Goal: Transaction & Acquisition: Purchase product/service

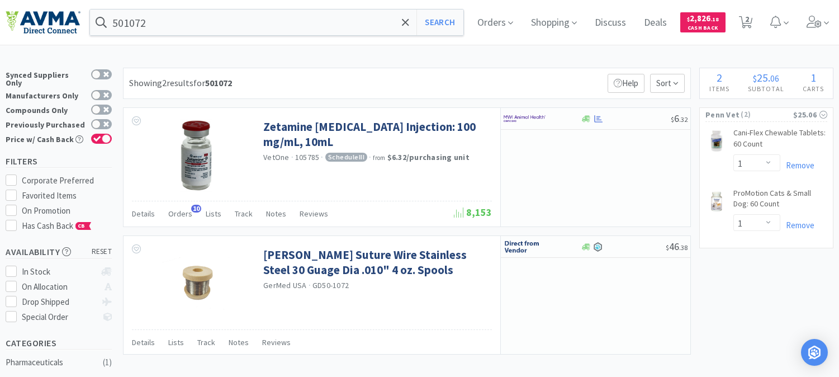
select select "1"
click at [170, 20] on input "501072" at bounding box center [276, 22] width 373 height 26
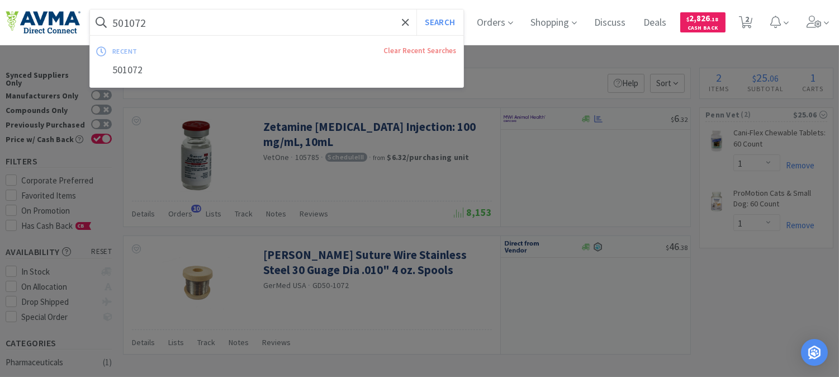
paste input "650006"
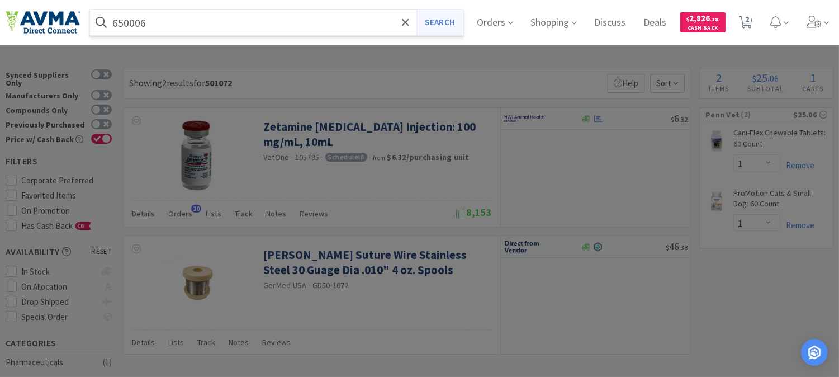
type input "650006"
click at [447, 26] on button "Search" at bounding box center [439, 22] width 46 height 26
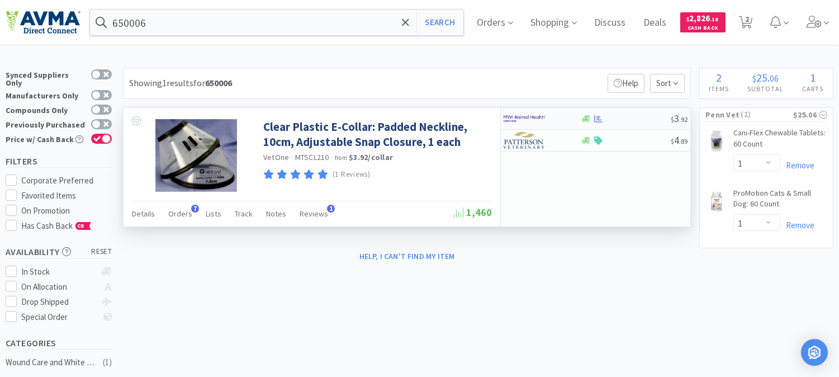
click at [516, 117] on img at bounding box center [524, 118] width 42 height 17
select select "10"
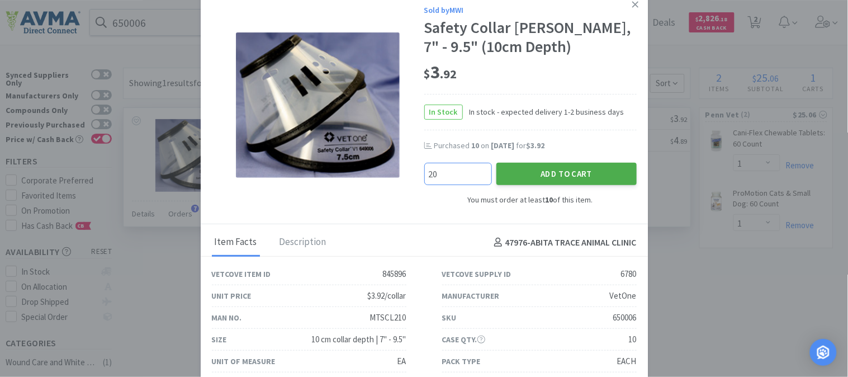
type input "20"
click at [536, 175] on button "Add to Cart" at bounding box center [566, 174] width 140 height 22
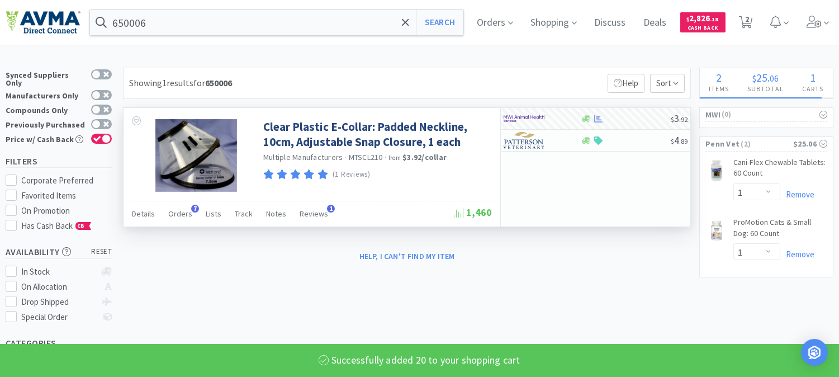
select select "20"
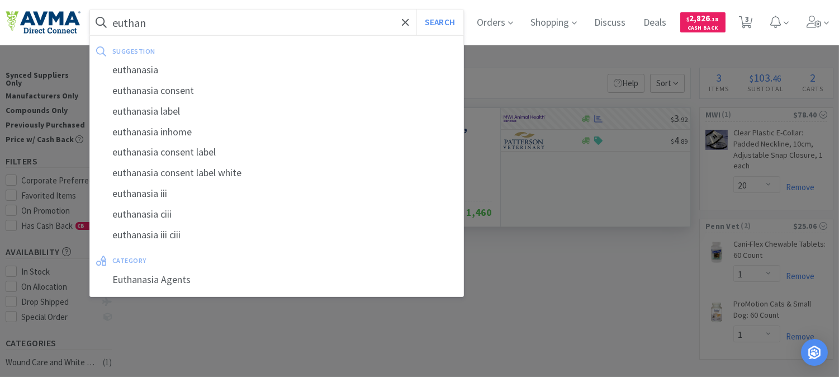
click at [135, 70] on div "euthanasia" at bounding box center [276, 70] width 373 height 21
type input "euthanasia"
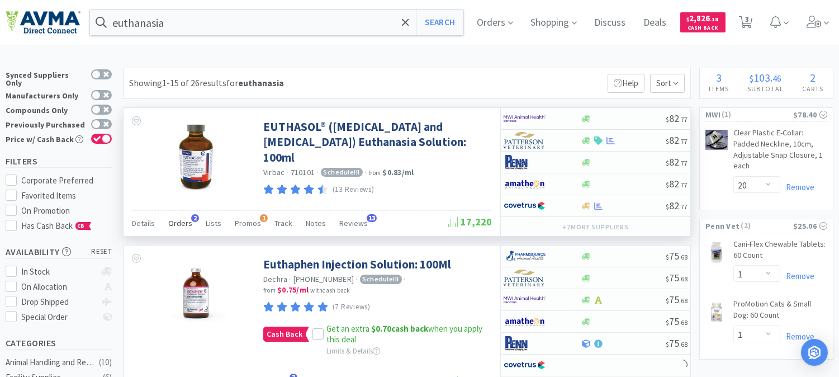
click at [186, 219] on span "Orders" at bounding box center [180, 223] width 24 height 10
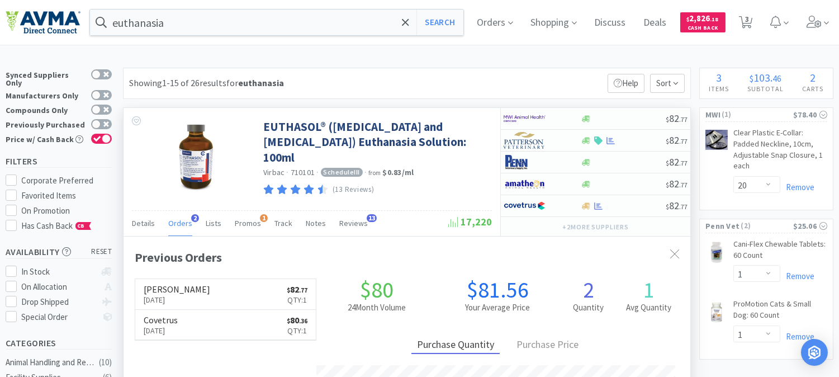
scroll to position [62, 0]
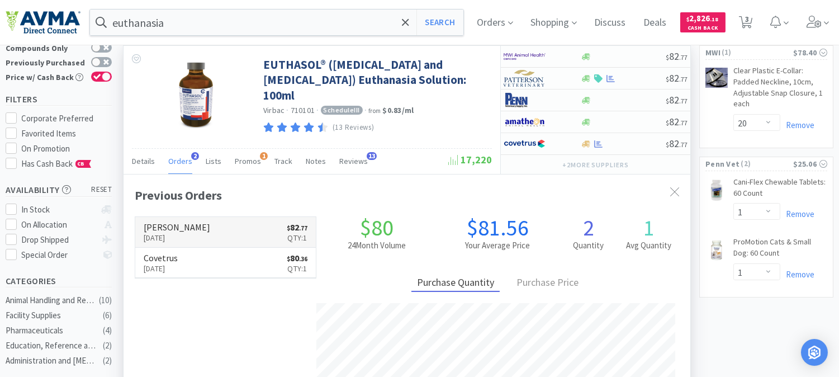
click at [159, 234] on p "[DATE]" at bounding box center [177, 237] width 66 height 12
